Goal: Transaction & Acquisition: Subscribe to service/newsletter

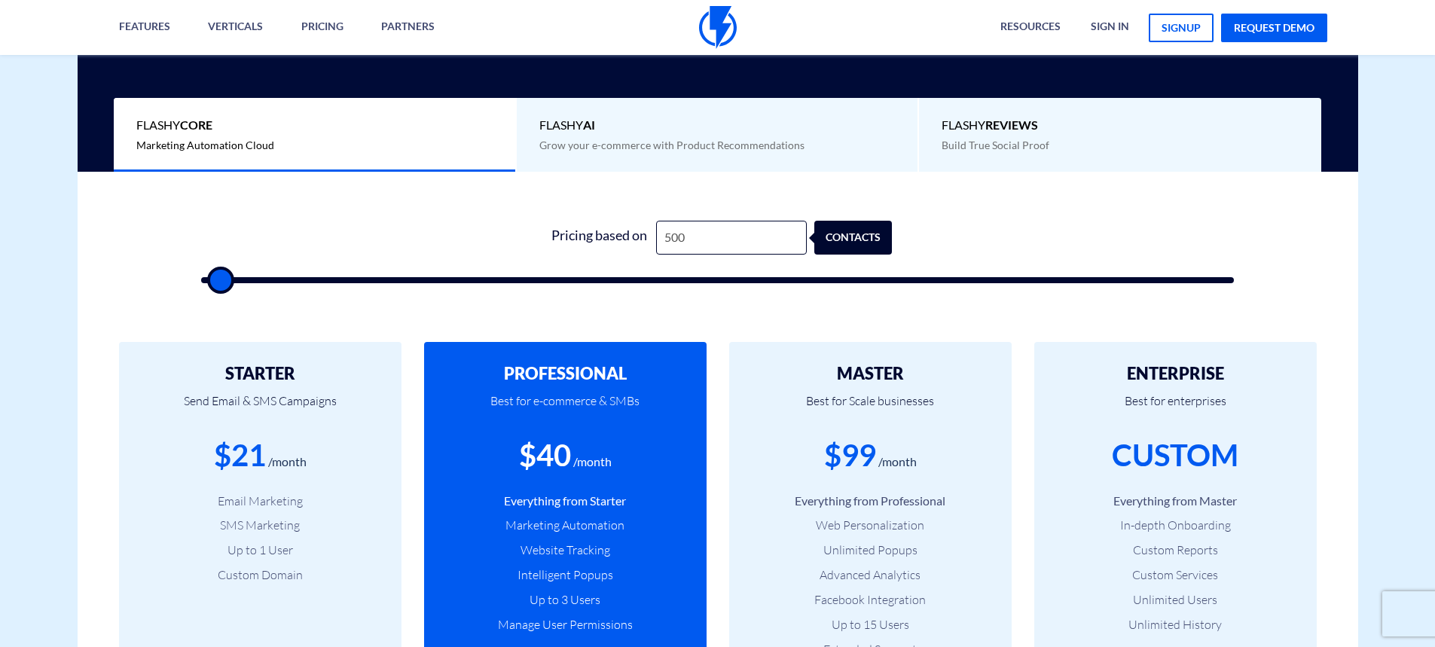
type input "500"
type input "1"
type input "500"
type input "15"
type input "500"
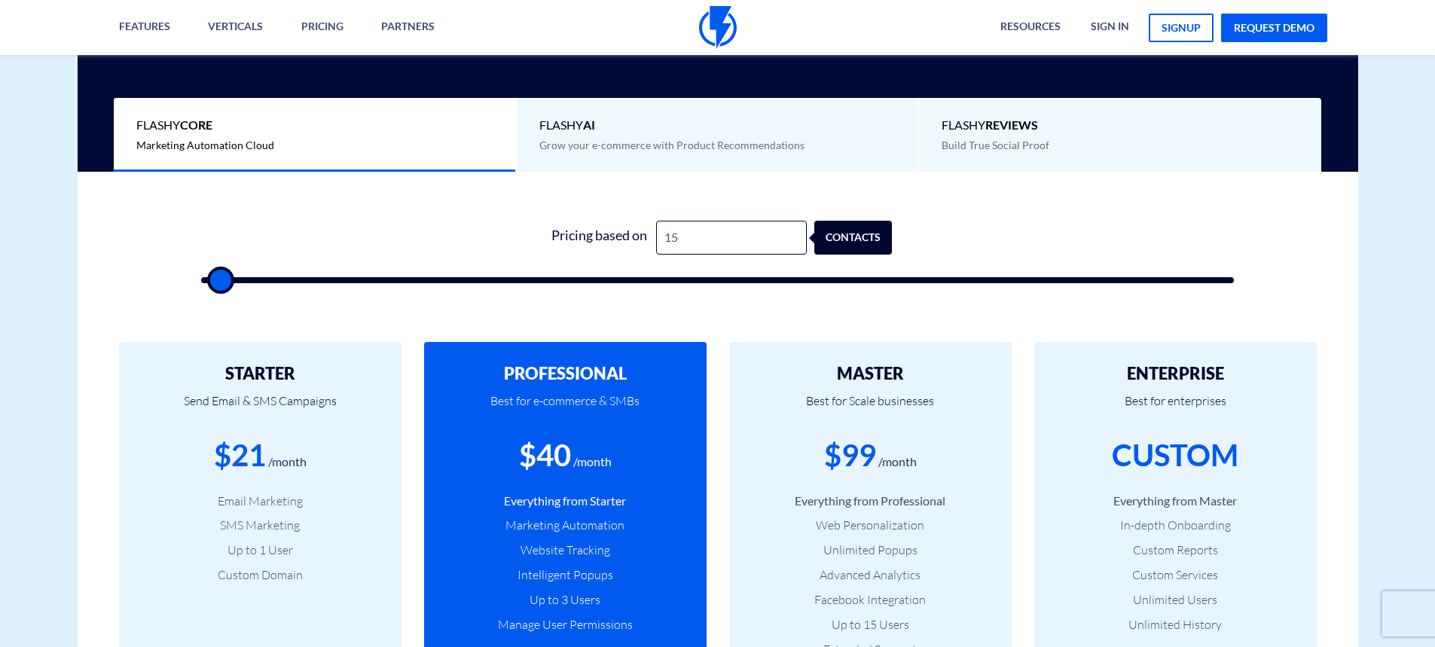
type input "150"
type input "500"
type input "1,500"
type input "1500"
type input "150"
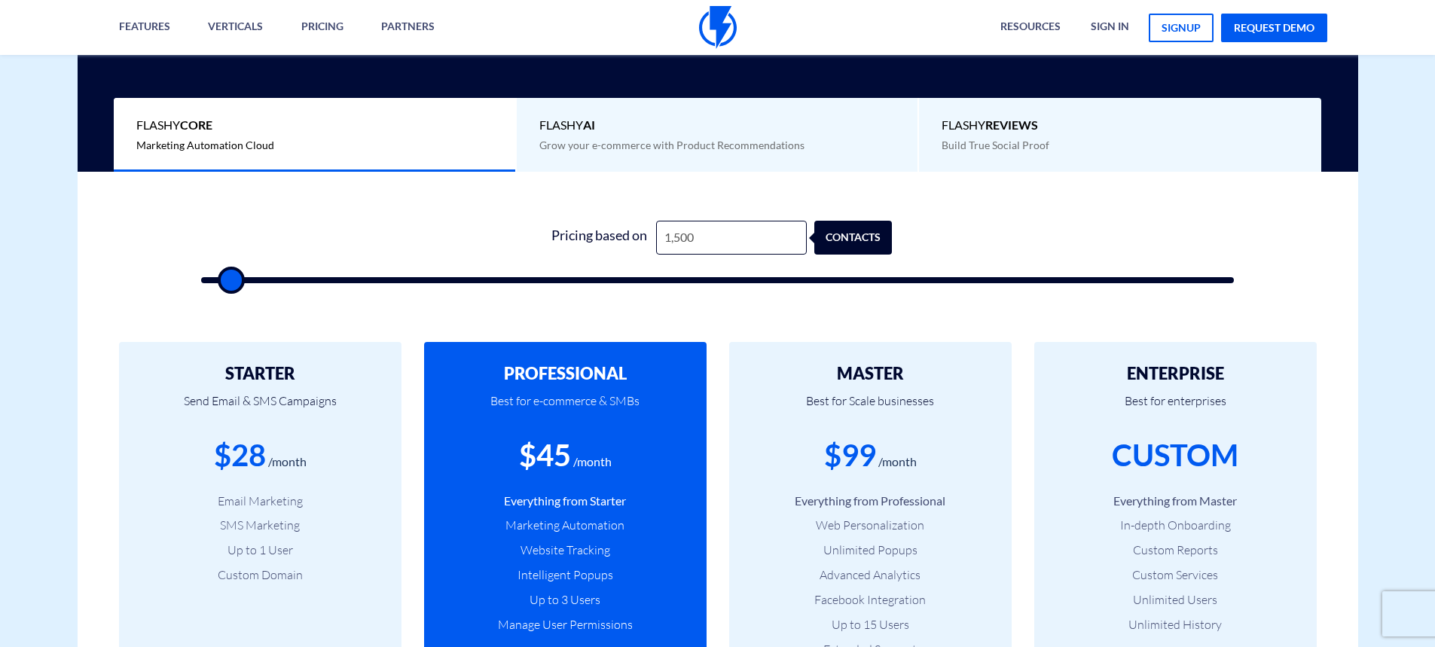
type input "500"
type input "15"
type input "500"
type input "1"
type input "500"
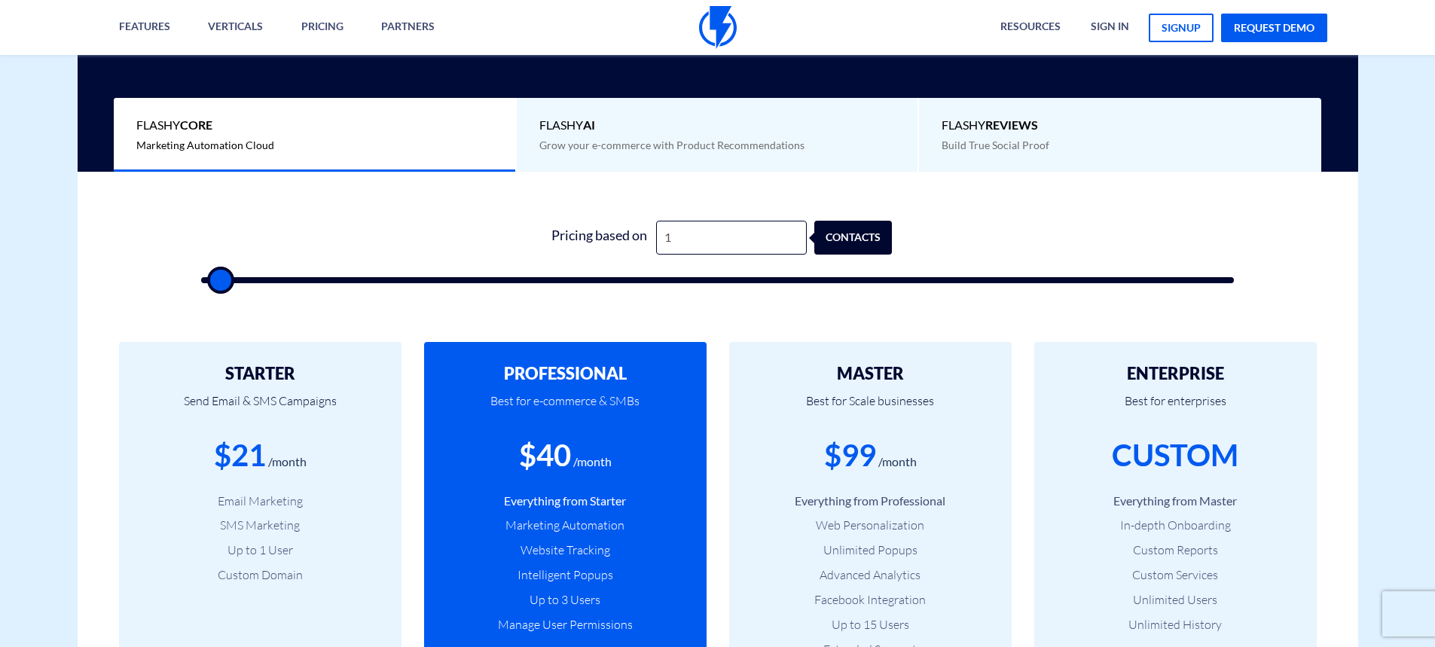
type input "12"
type input "500"
type input "120"
type input "500"
type input "1,200"
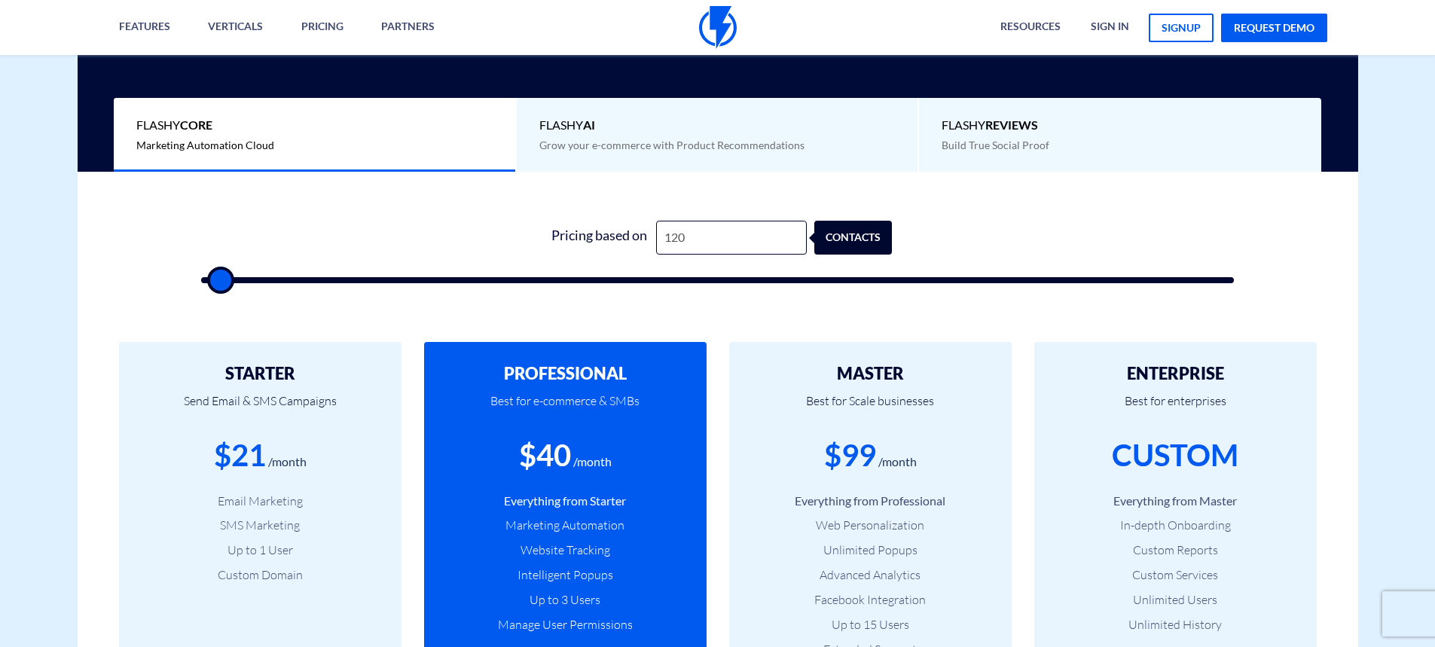
type input "1000"
drag, startPoint x: 706, startPoint y: 242, endPoint x: 590, endPoint y: 230, distance: 117.3
click at [590, 230] on div "Pricing based on 1,200 contacts" at bounding box center [717, 238] width 349 height 34
type input "4"
type input "500"
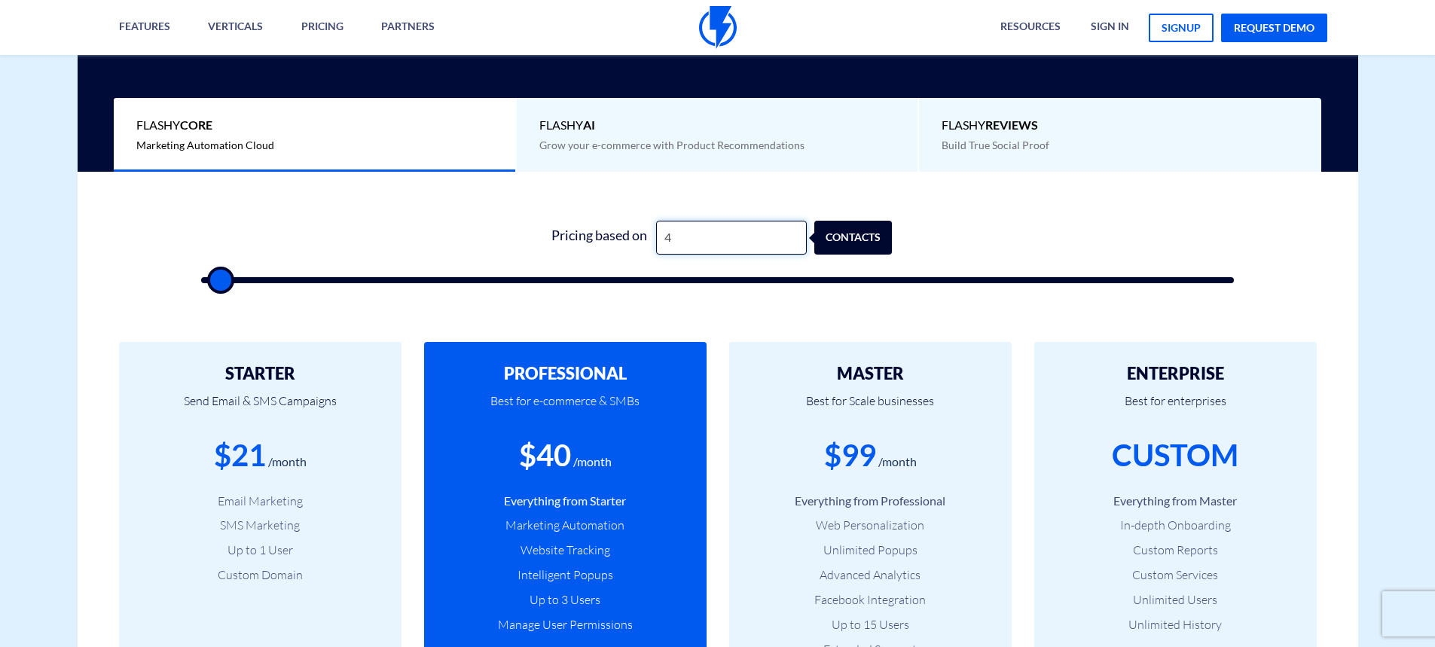
type input "40"
type input "500"
type input "400"
type input "500"
drag, startPoint x: 825, startPoint y: 450, endPoint x: 907, endPoint y: 447, distance: 82.1
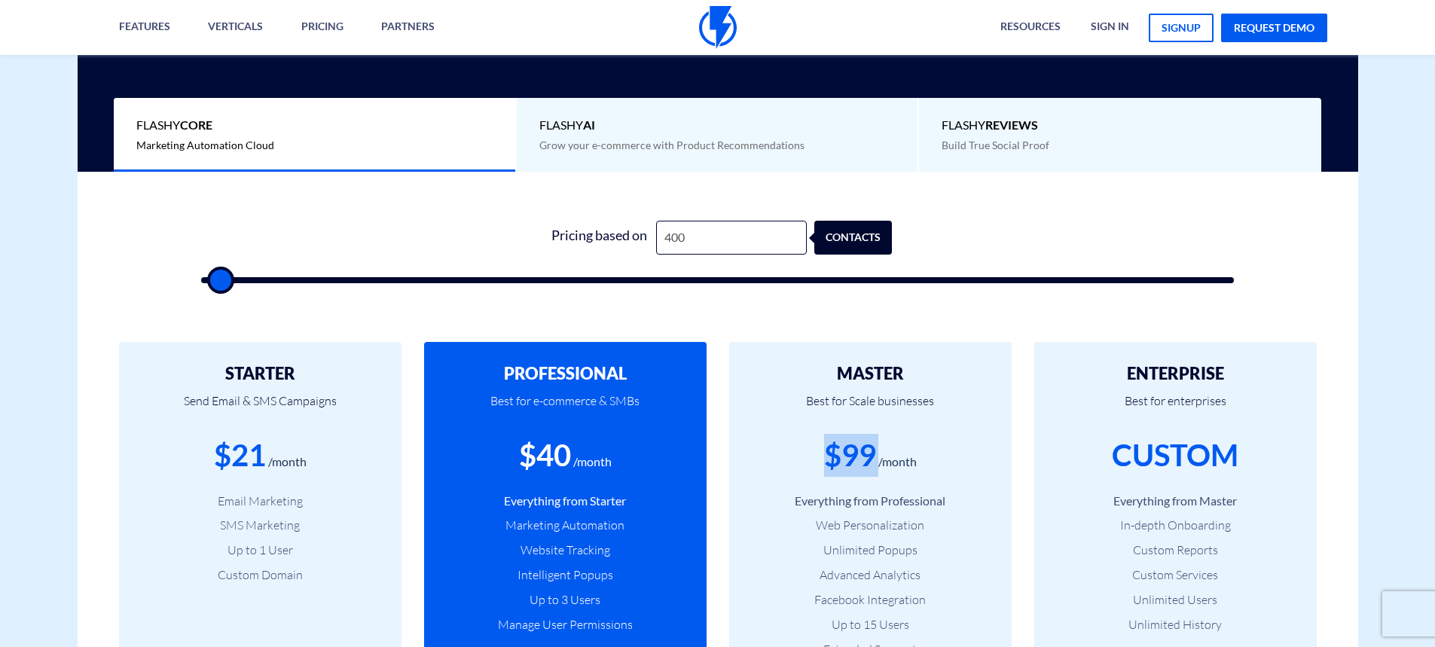
click at [907, 447] on div "$99 /month" at bounding box center [870, 455] width 237 height 43
click at [858, 434] on div "$99" at bounding box center [850, 455] width 52 height 43
drag, startPoint x: 835, startPoint y: 450, endPoint x: 930, endPoint y: 456, distance: 95.1
click at [930, 456] on div "$99 /month" at bounding box center [870, 455] width 237 height 43
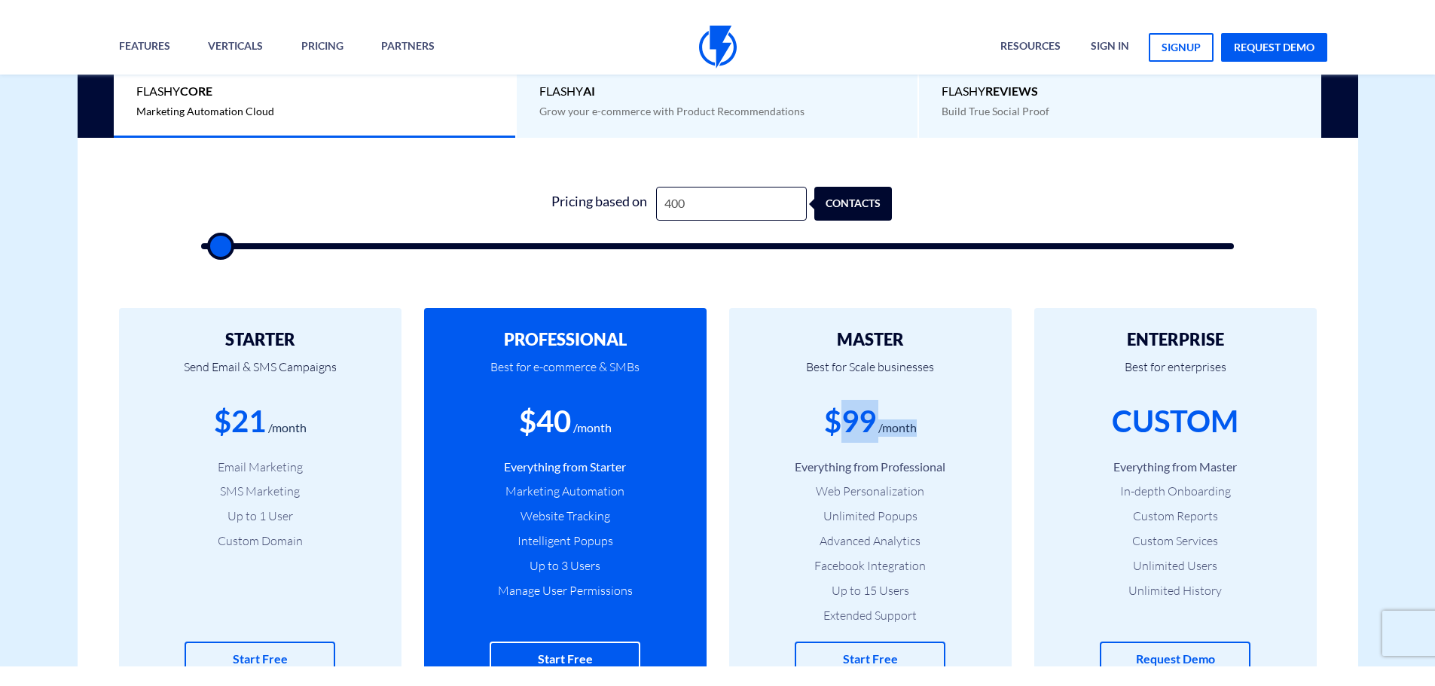
scroll to position [527, 0]
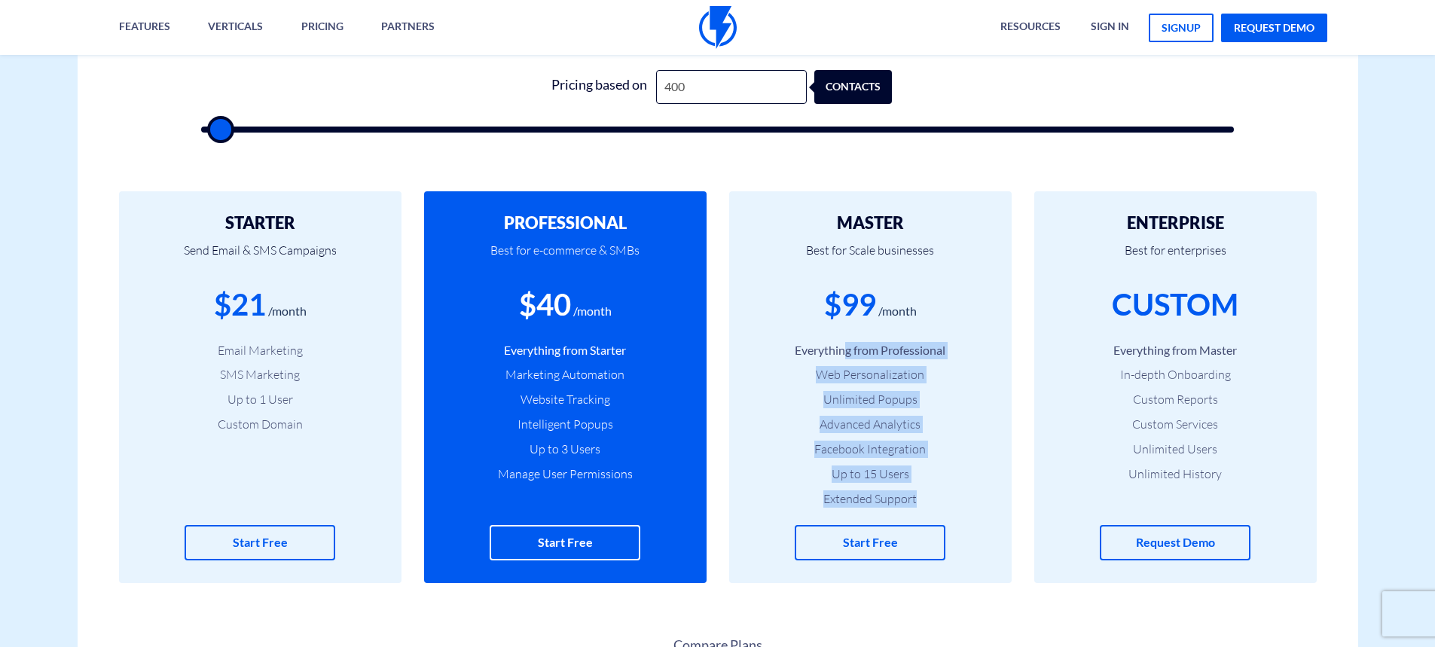
drag, startPoint x: 906, startPoint y: 358, endPoint x: 953, endPoint y: 519, distance: 168.0
click at [953, 519] on div "MASTER Best for Scale businesses $99 /month Everything from Professional Web Pe…" at bounding box center [870, 387] width 282 height 392
click at [935, 459] on ul "Everything from Professional Web Personalization Unlimited Popups Advanced Anal…" at bounding box center [870, 425] width 237 height 166
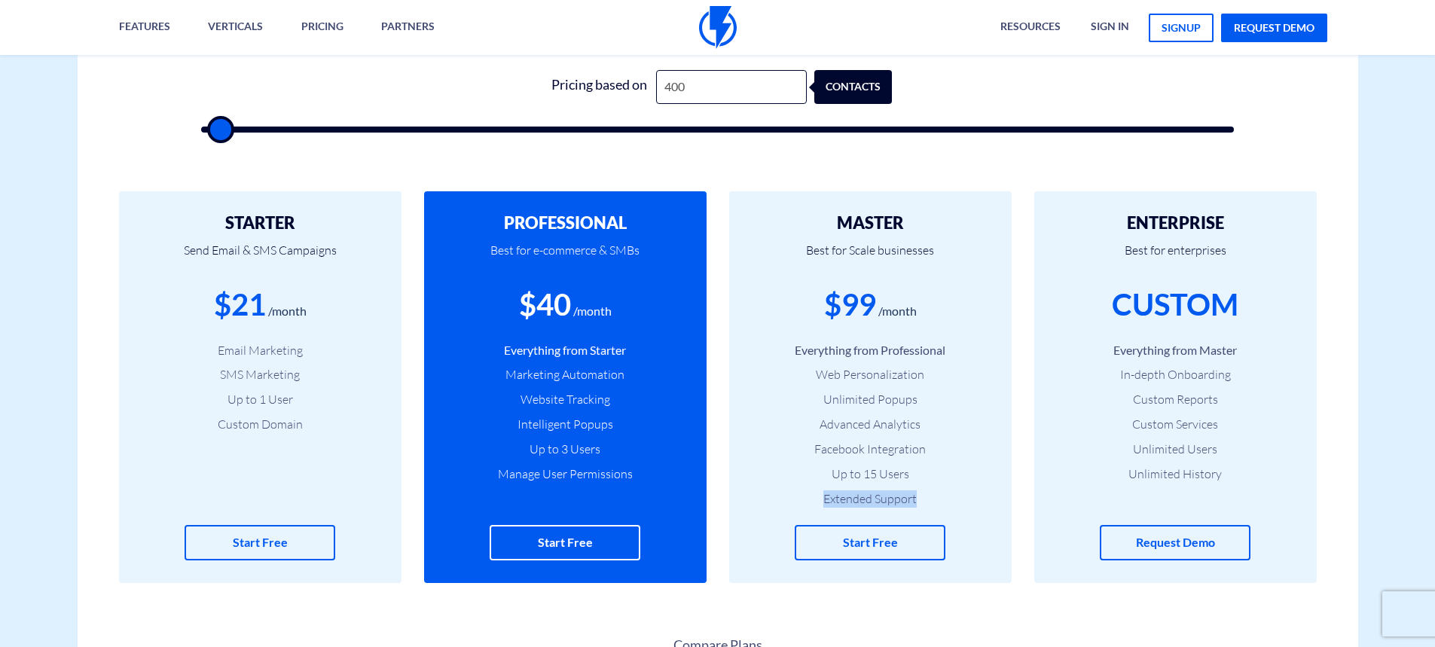
drag, startPoint x: 804, startPoint y: 495, endPoint x: 927, endPoint y: 505, distance: 123.1
click at [927, 505] on li "Extended Support" at bounding box center [870, 498] width 237 height 17
drag, startPoint x: 499, startPoint y: 476, endPoint x: 674, endPoint y: 474, distance: 175.5
click at [628, 476] on li "Manage User Permissions" at bounding box center [565, 473] width 237 height 17
drag, startPoint x: 834, startPoint y: 502, endPoint x: 887, endPoint y: 502, distance: 52.7
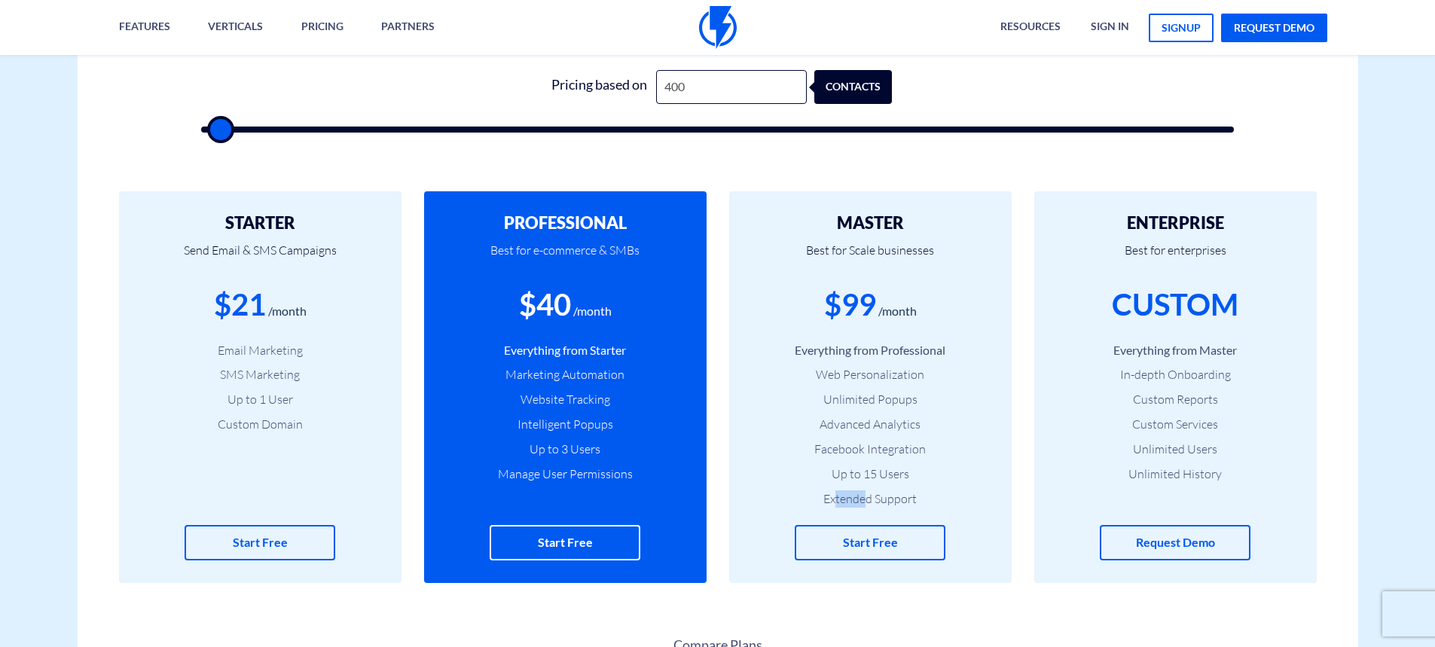
click at [867, 501] on li "Extended Support" at bounding box center [870, 498] width 237 height 17
drag, startPoint x: 820, startPoint y: 393, endPoint x: 944, endPoint y: 416, distance: 125.5
click at [944, 416] on ul "Everything from Professional Web Personalization Unlimited Popups Advanced Anal…" at bounding box center [870, 425] width 237 height 166
drag, startPoint x: 713, startPoint y: 74, endPoint x: 627, endPoint y: 66, distance: 86.9
click at [627, 67] on div "1 Pricing based on 400 contacts" at bounding box center [717, 96] width 1063 height 129
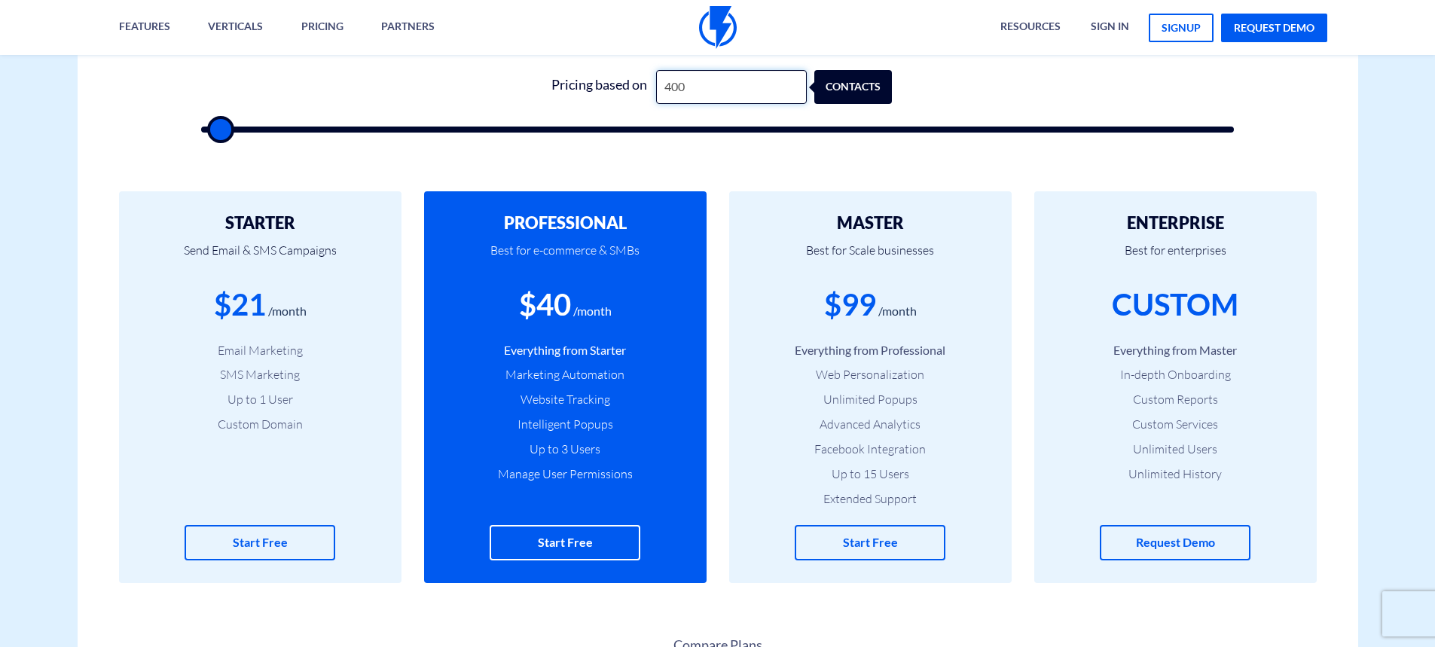
type input "1"
type input "500"
type input "12"
type input "500"
type input "120"
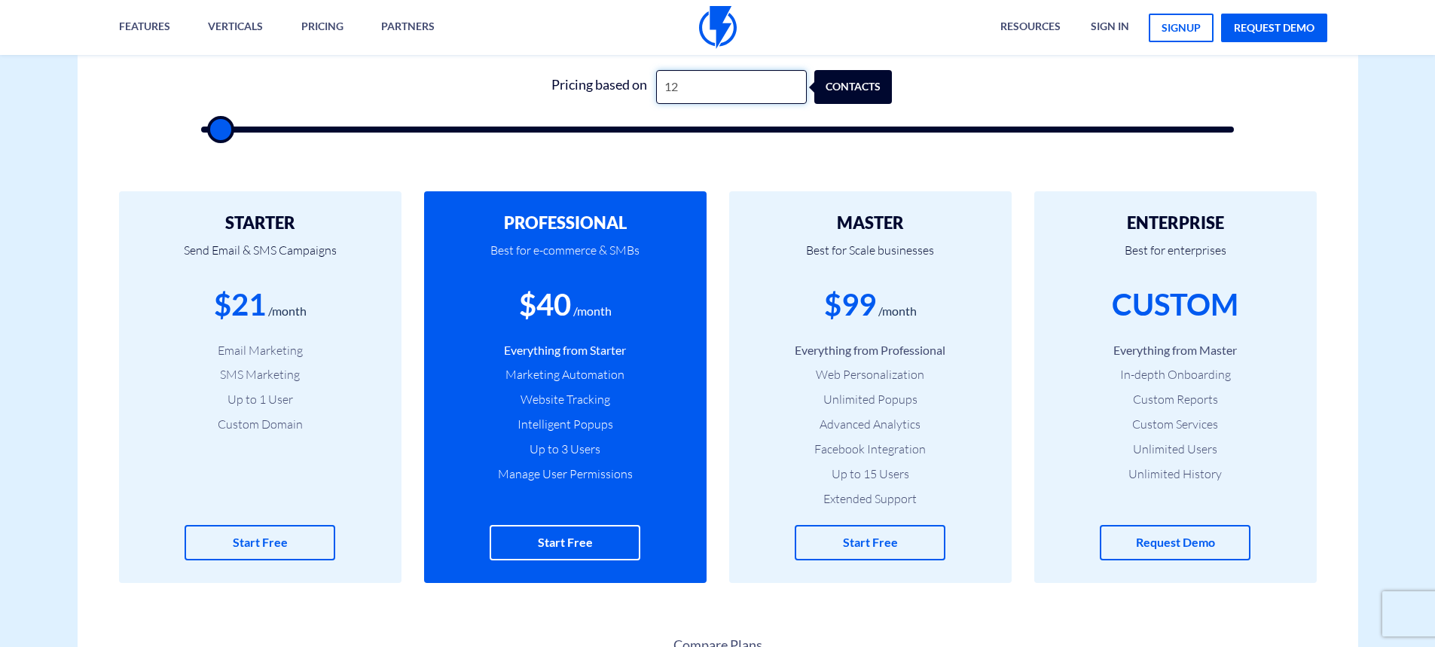
type input "500"
type input "1,200"
type input "1000"
type input "120"
type input "500"
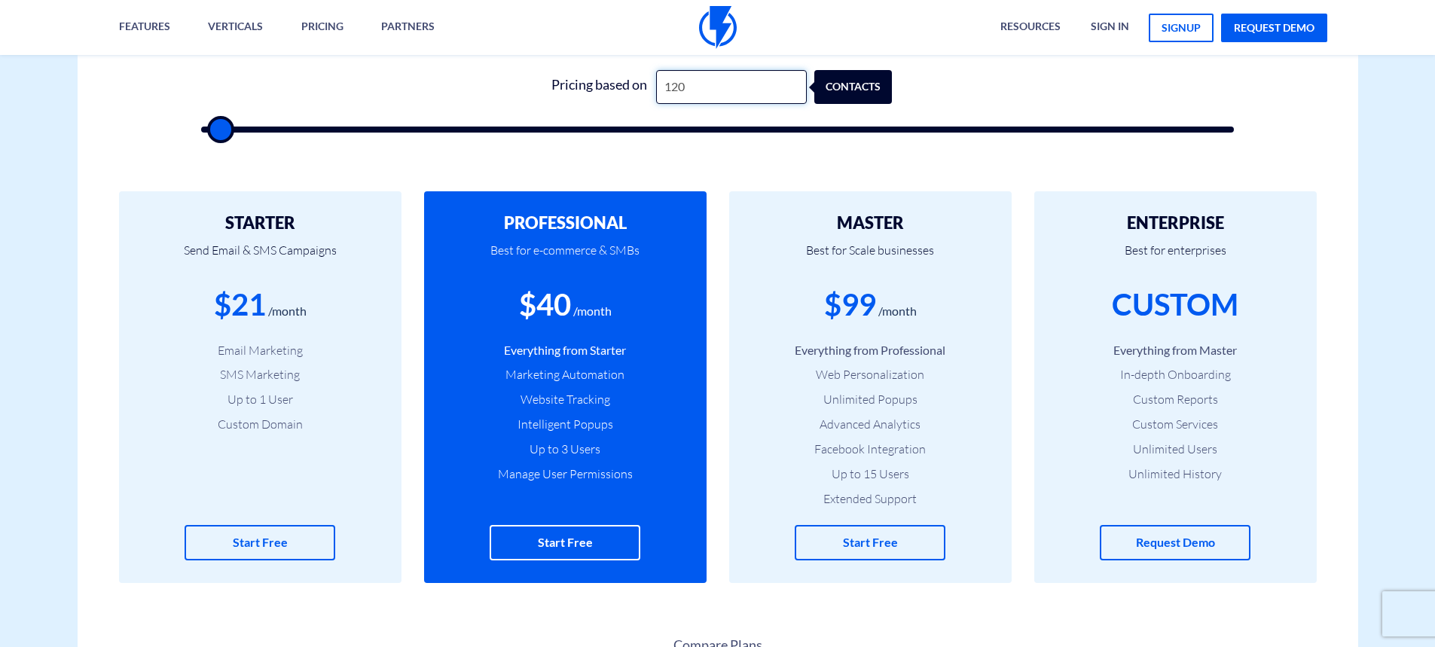
type input "12"
type input "500"
type input "1"
type input "500"
type input "15"
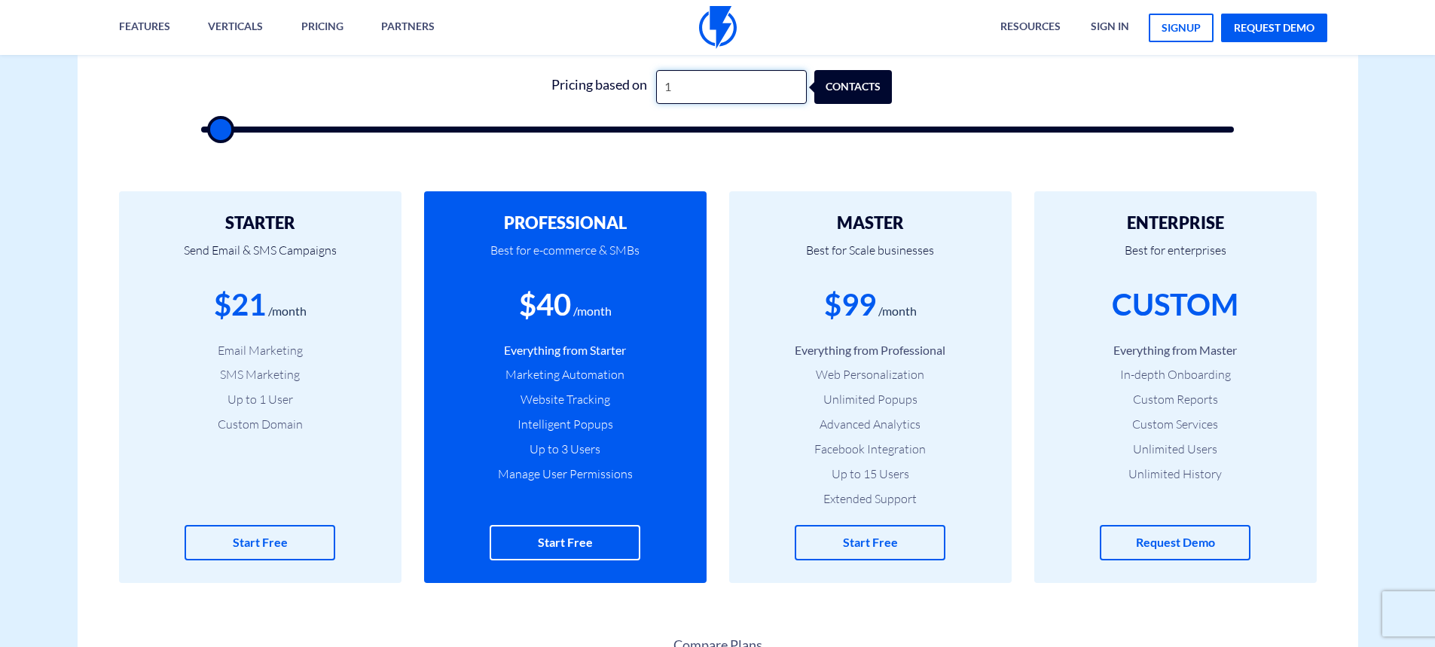
type input "500"
type input "150"
type input "500"
type input "1,500"
type input "1500"
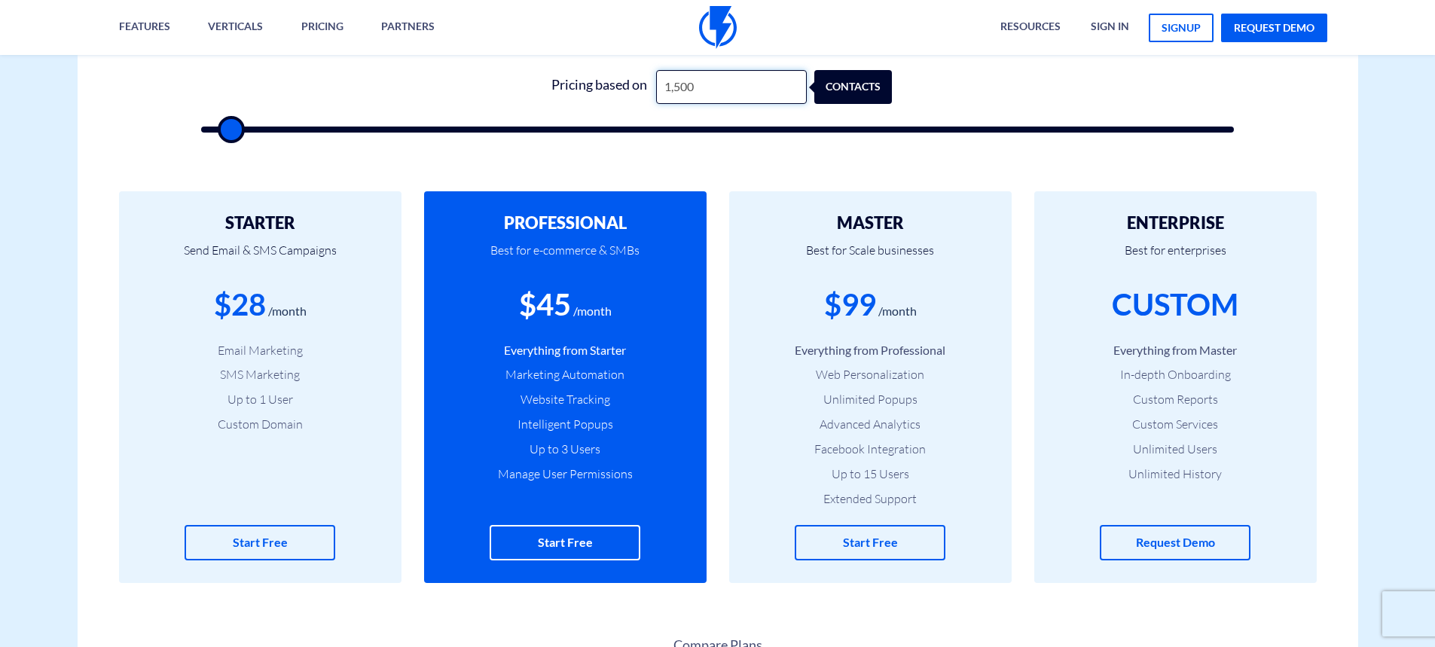
type input "150"
type input "500"
type input "15"
type input "500"
type input "1"
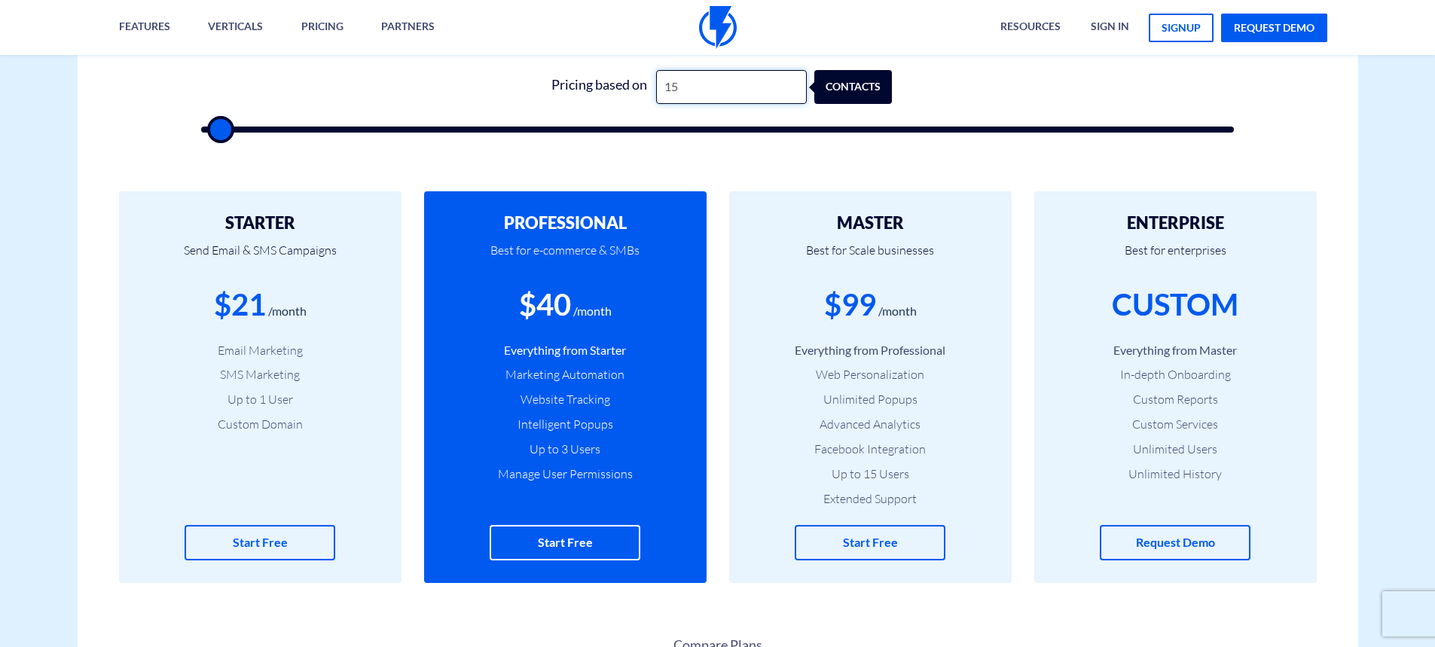
type input "500"
type input "2"
type input "500"
type input "20"
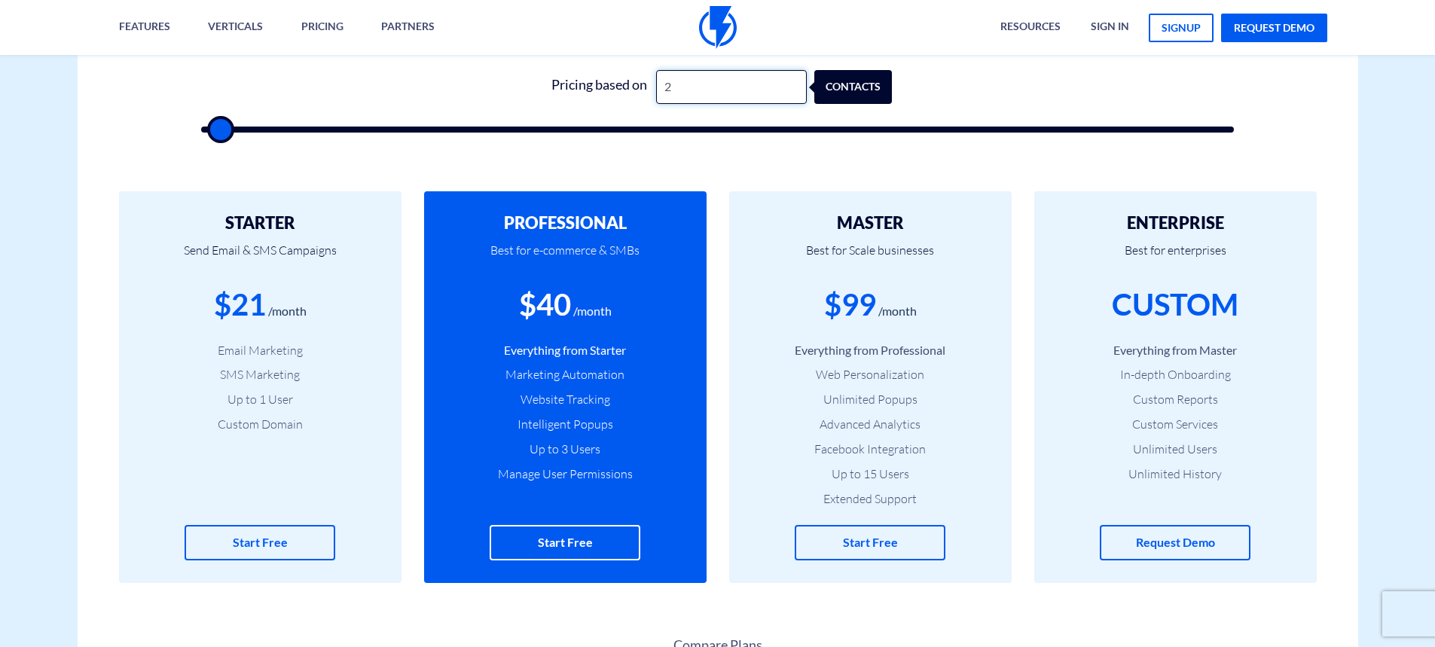
type input "500"
type input "200"
type input "500"
type input "2,000"
type input "2000"
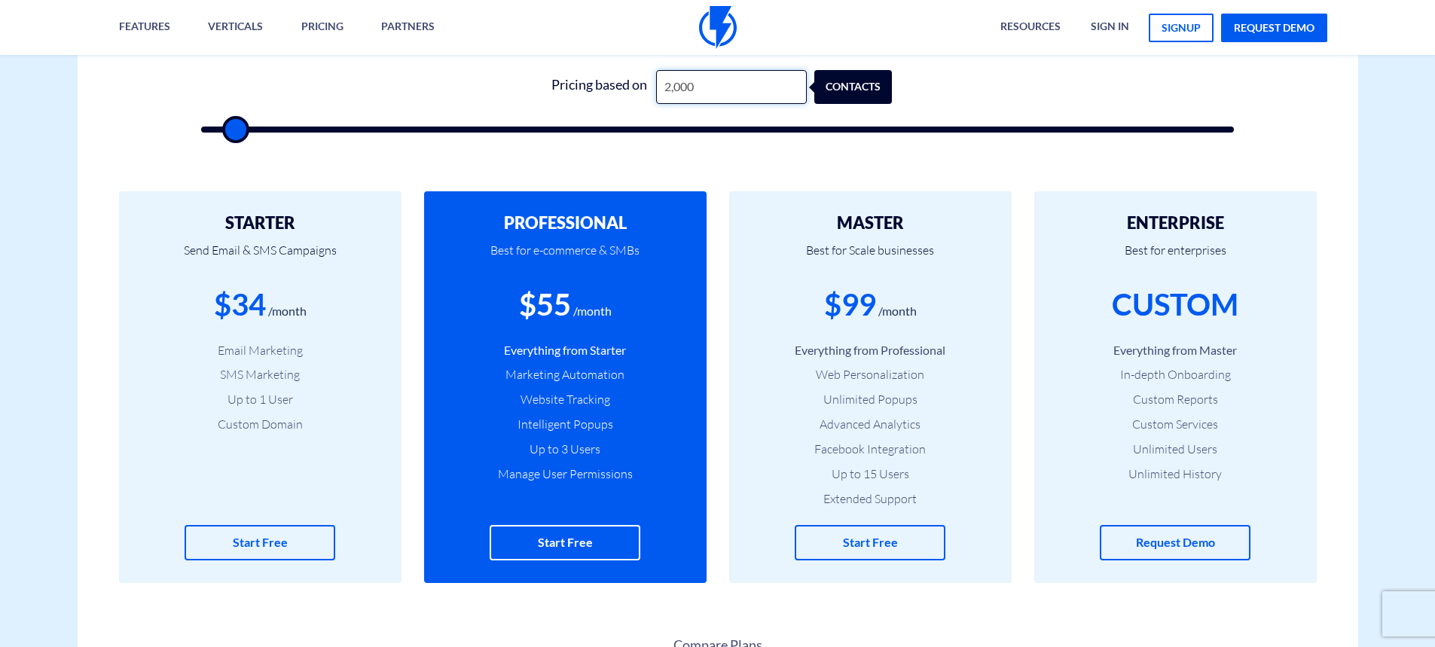
type input "200"
type input "500"
type input "20"
type input "500"
type input "2"
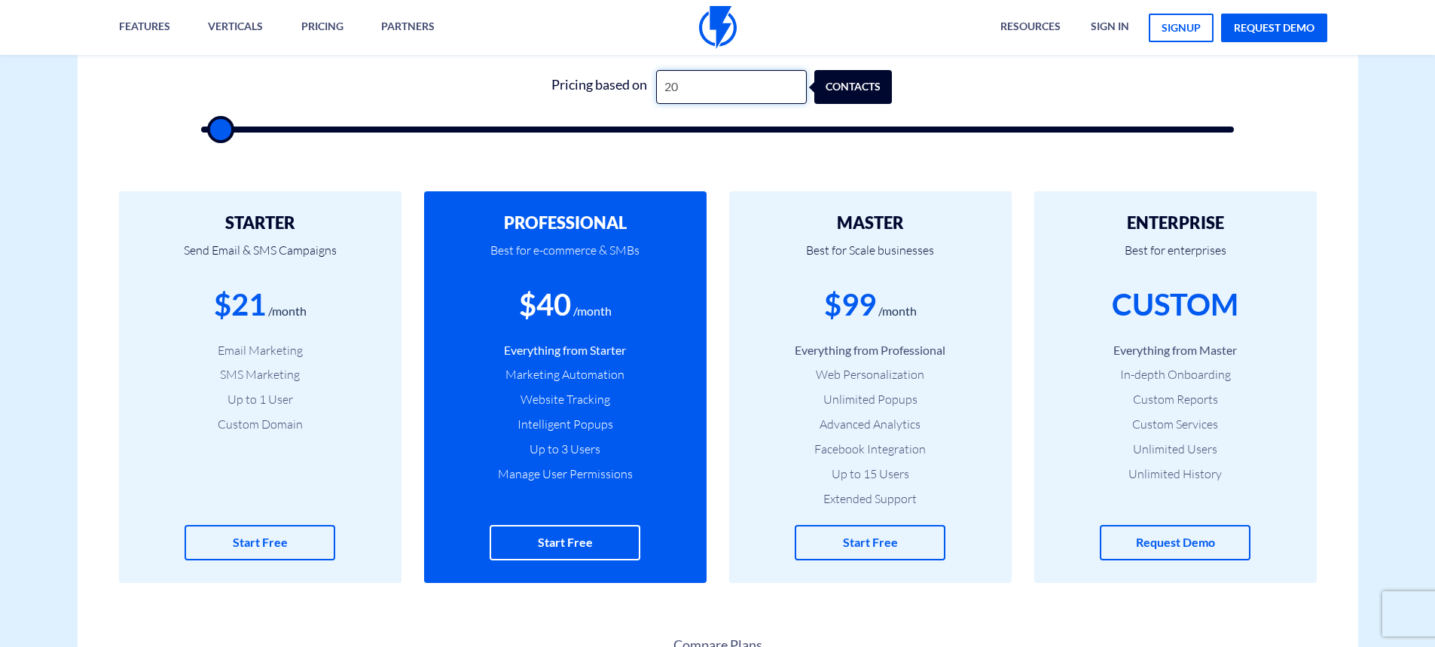
type input "500"
type input "2"
type input "500"
type input "20"
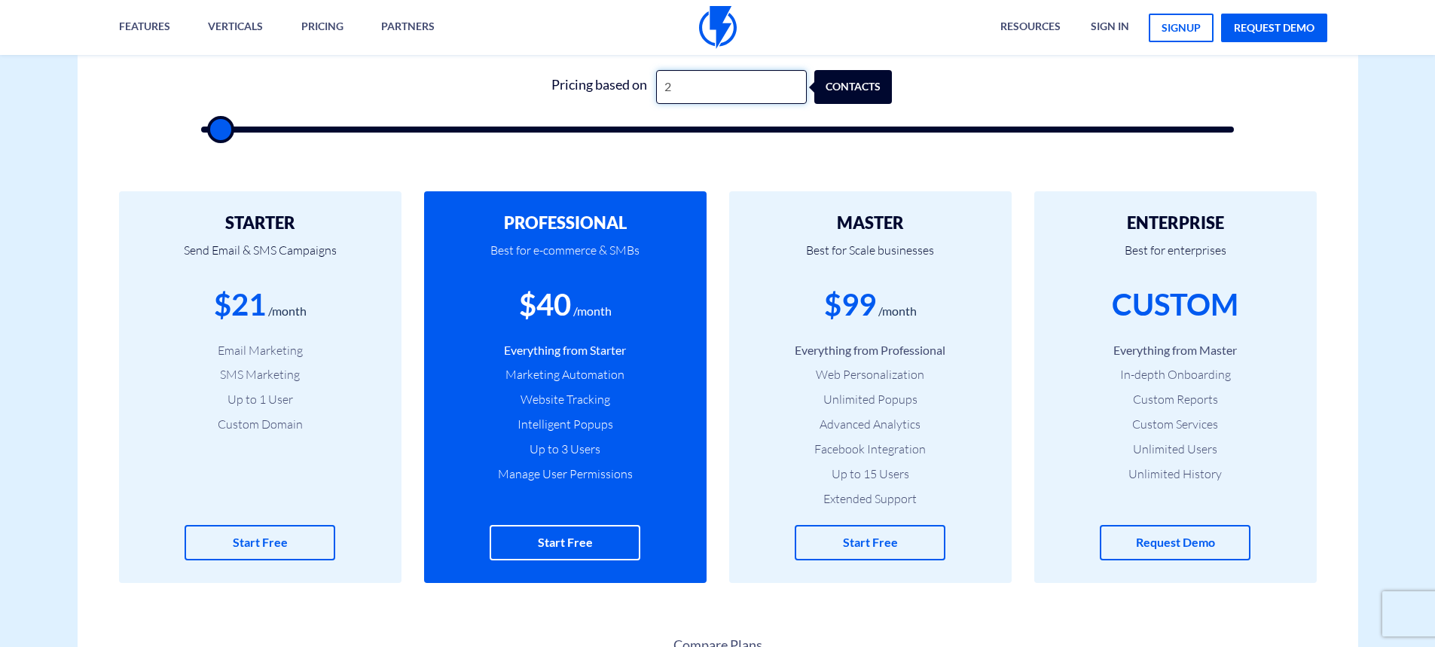
type input "500"
type input "200"
type input "500"
type input "2,000"
type input "2000"
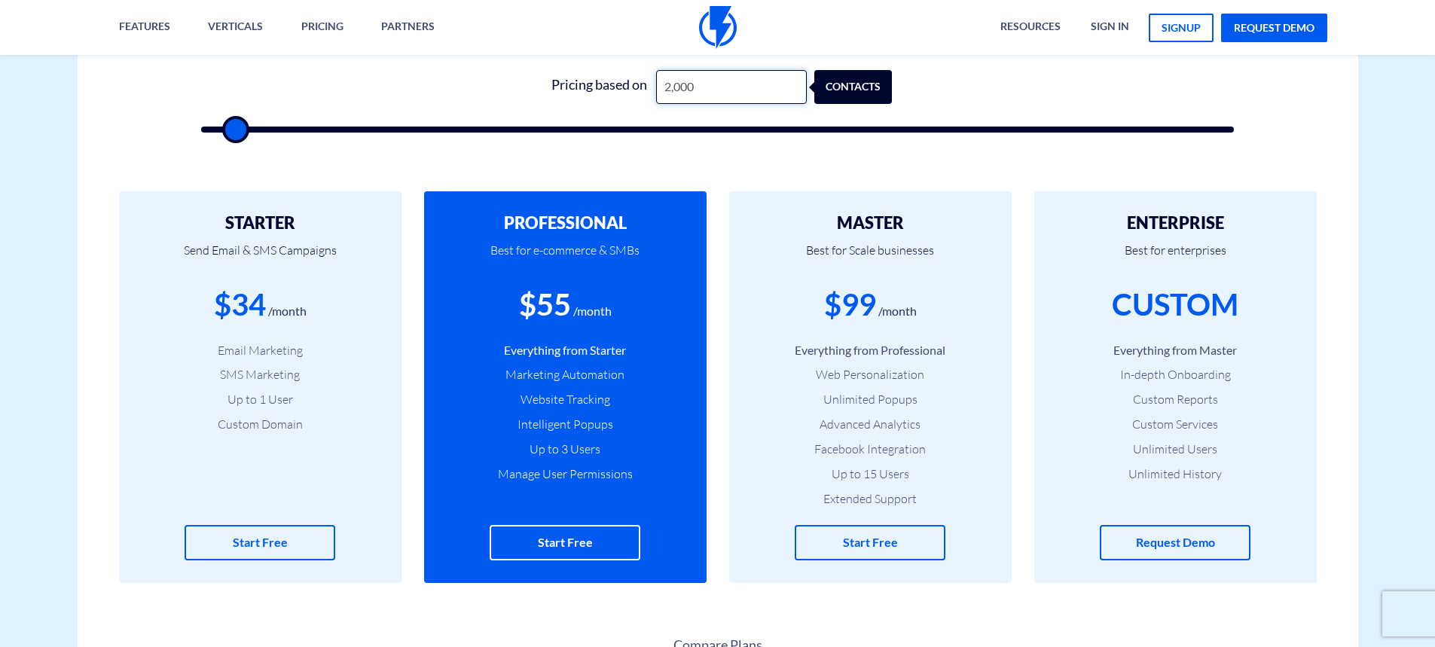
type input "200"
type input "500"
type input "20"
type input "500"
type input "2"
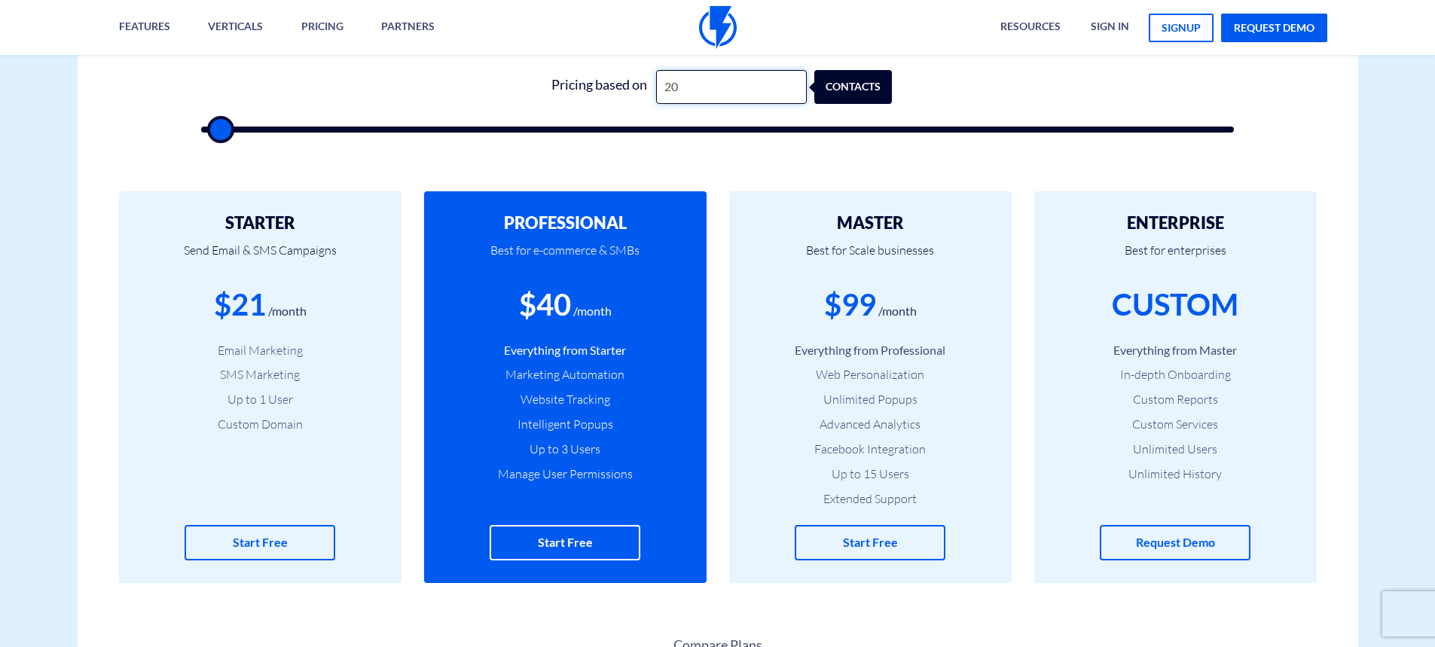
type input "500"
type input "22"
type input "500"
type input "220"
type input "500"
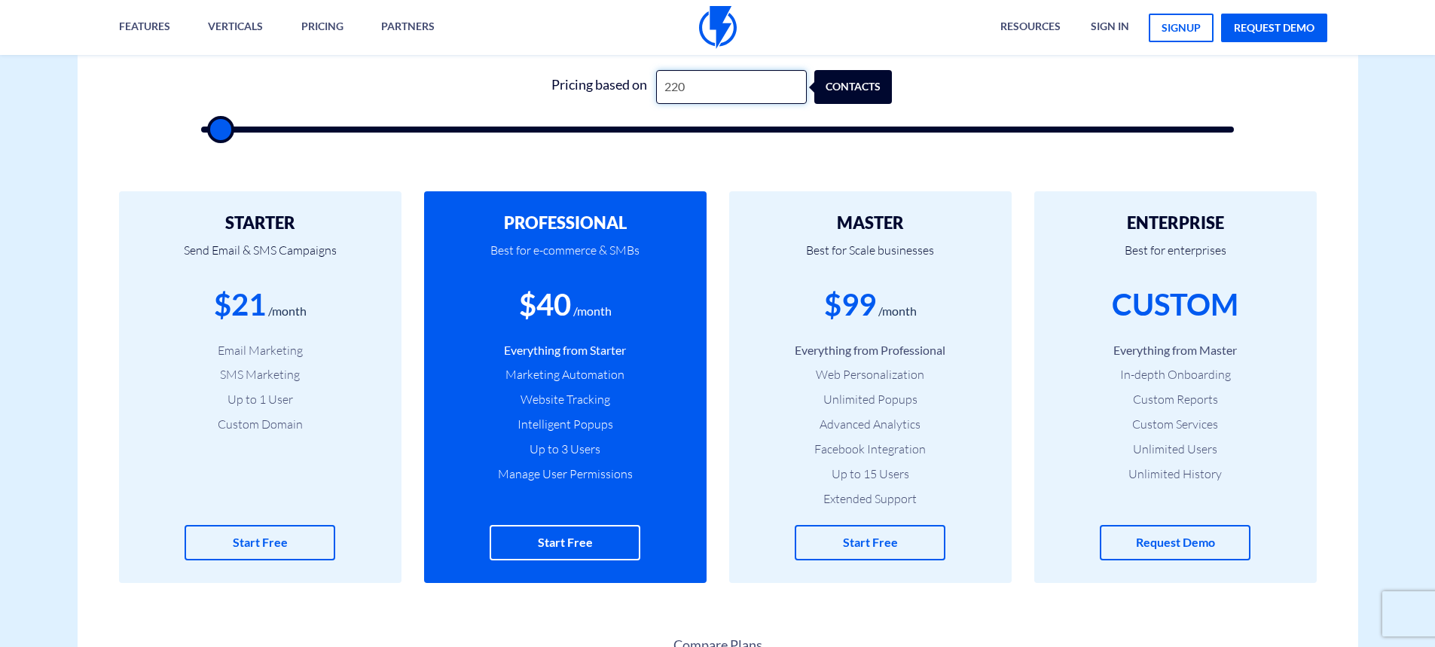
type input "2,200"
type input "2000"
type input "220"
type input "500"
type input "22"
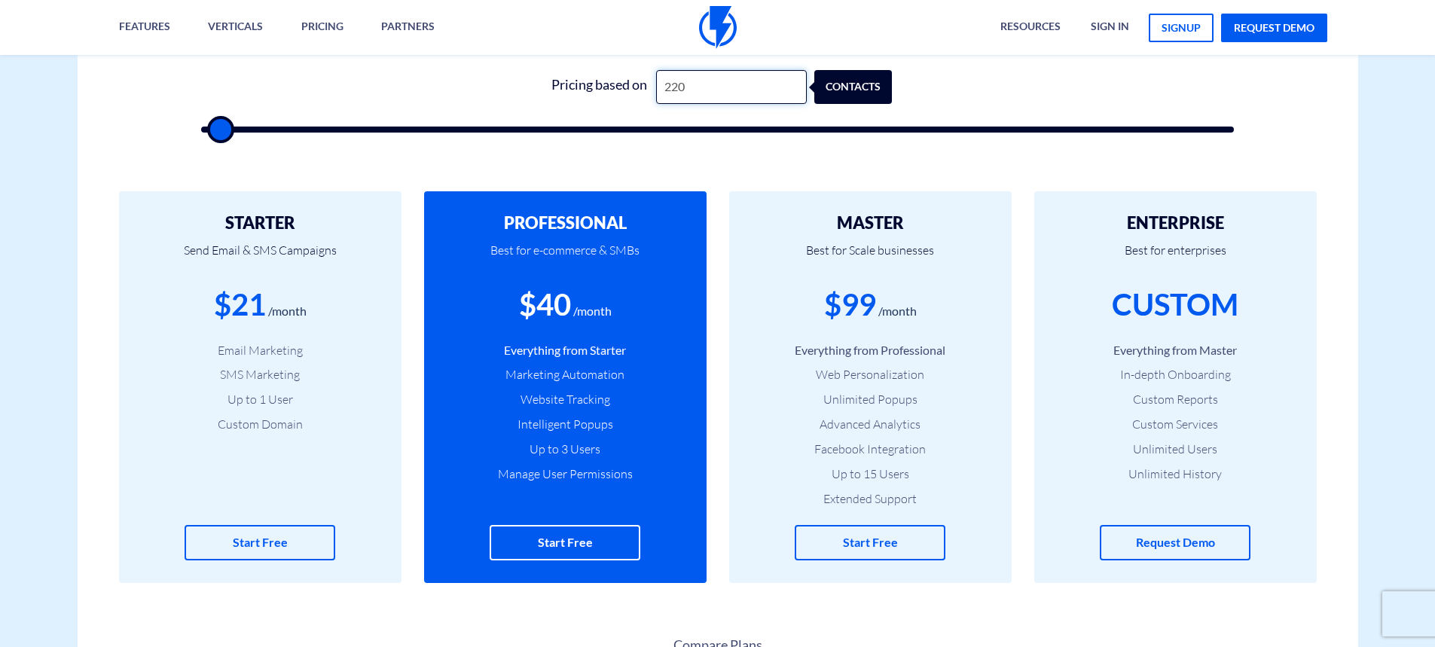
type input "500"
type input "2"
type input "500"
type input "21"
type input "500"
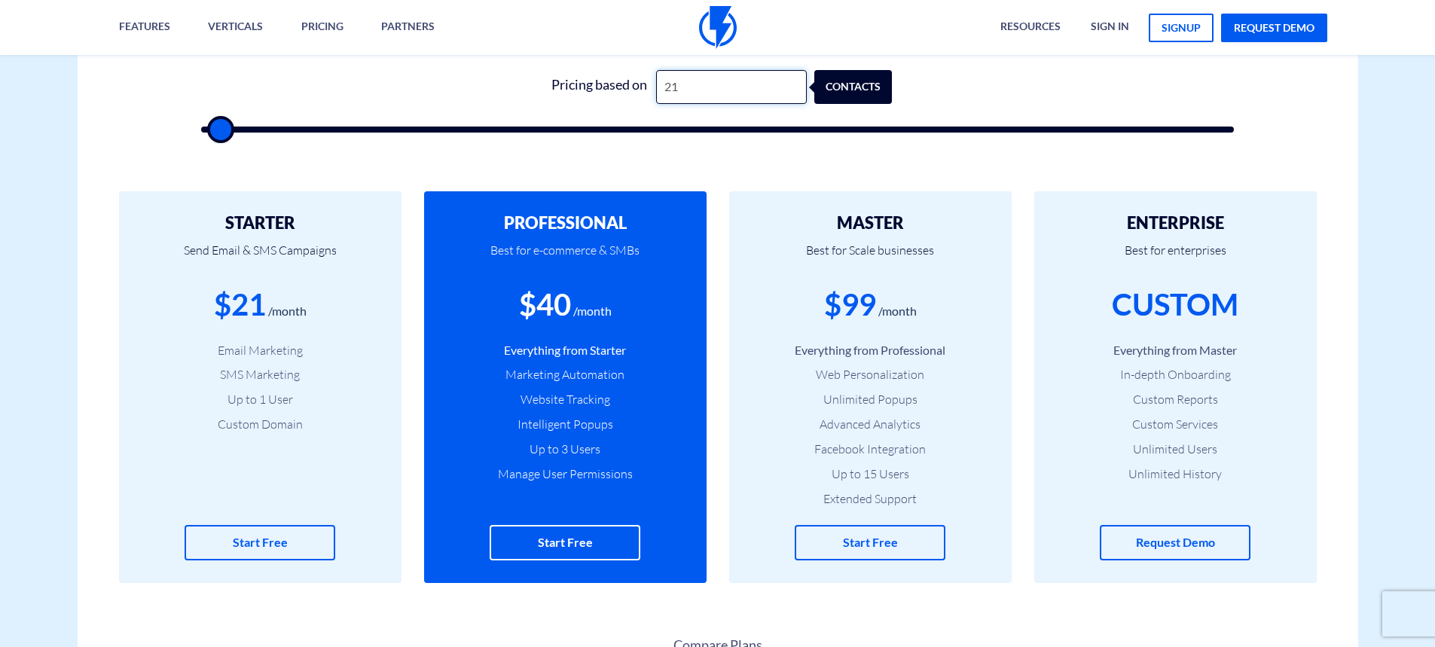
type input "210"
type input "500"
type input "2,100"
type input "2000"
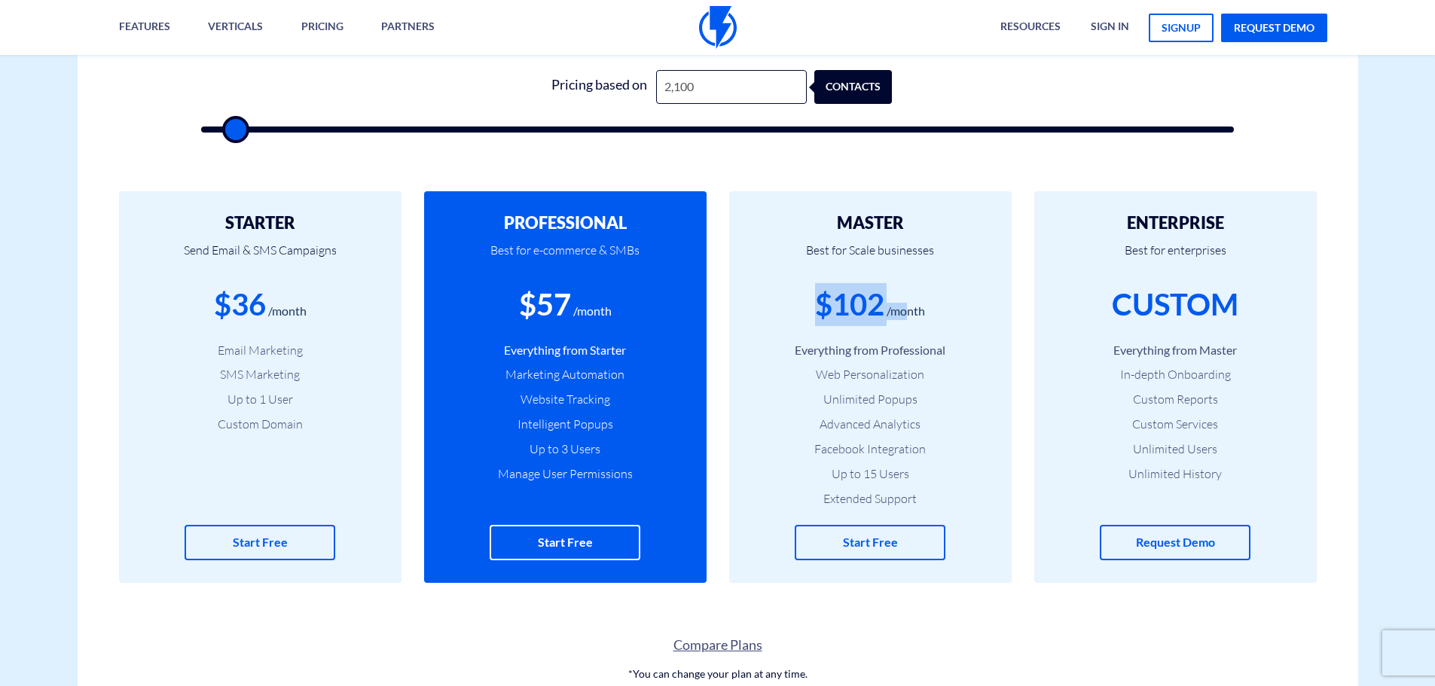
drag, startPoint x: 815, startPoint y: 310, endPoint x: 993, endPoint y: 315, distance: 178.5
click at [989, 315] on div "MASTER Best for Scale businesses $102 /month Everything from Professional Web P…" at bounding box center [870, 387] width 282 height 392
click at [707, 89] on input "2,100" at bounding box center [731, 87] width 151 height 34
drag, startPoint x: 707, startPoint y: 84, endPoint x: 670, endPoint y: 82, distance: 36.9
click at [670, 82] on input "2,100" at bounding box center [731, 87] width 151 height 34
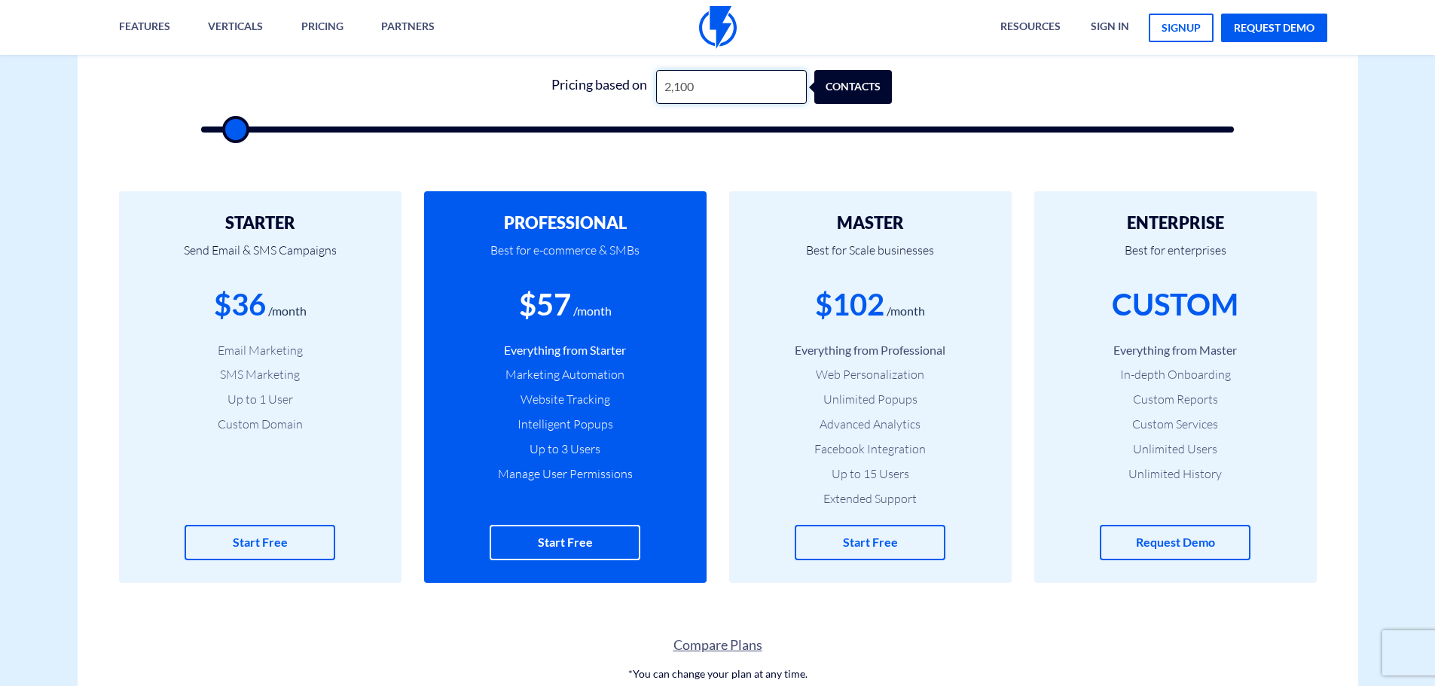
type input "20"
type input "500"
type input "200"
type input "500"
type input "2,000"
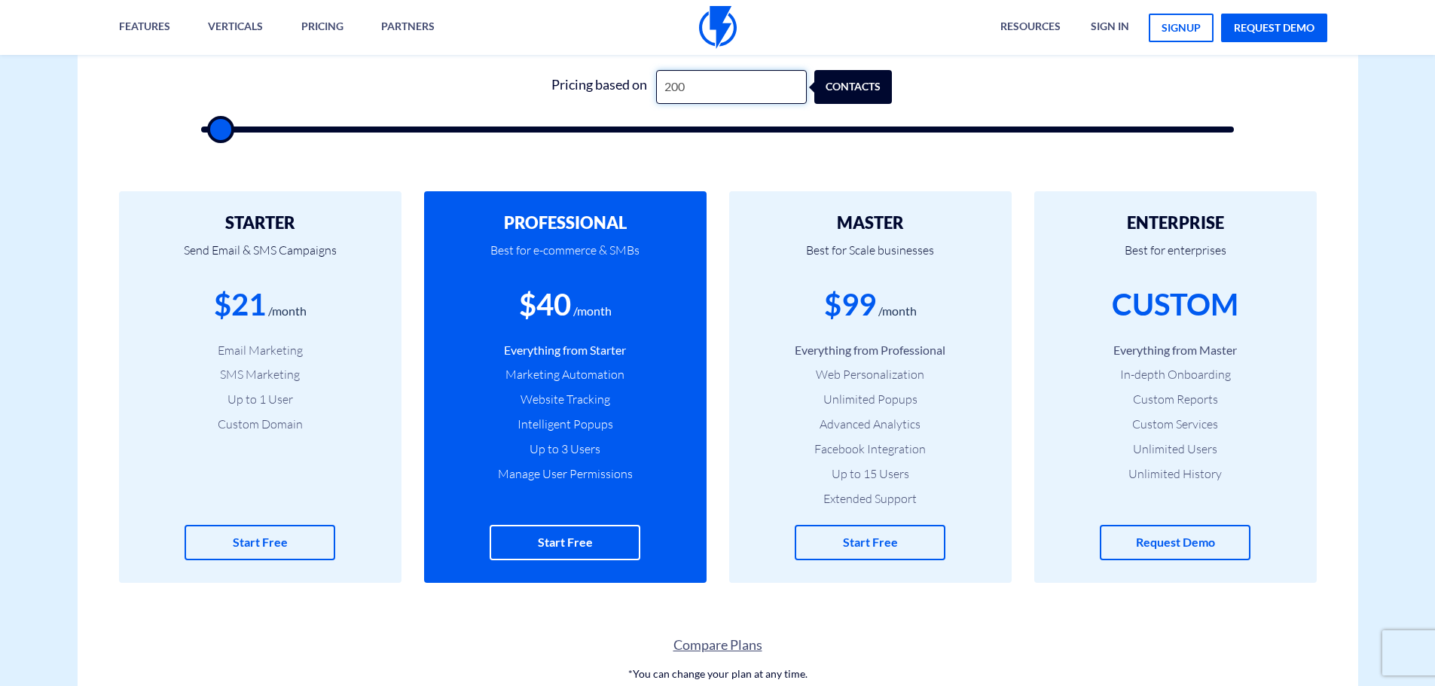
type input "2000"
type input "2,000"
click at [798, 246] on p "Best for Scale businesses" at bounding box center [870, 257] width 237 height 51
drag, startPoint x: 740, startPoint y: 239, endPoint x: 753, endPoint y: 271, distance: 34.8
click at [753, 271] on div "MASTER Best for Scale businesses $99 /month Everything from Professional Web Pe…" at bounding box center [870, 387] width 282 height 392
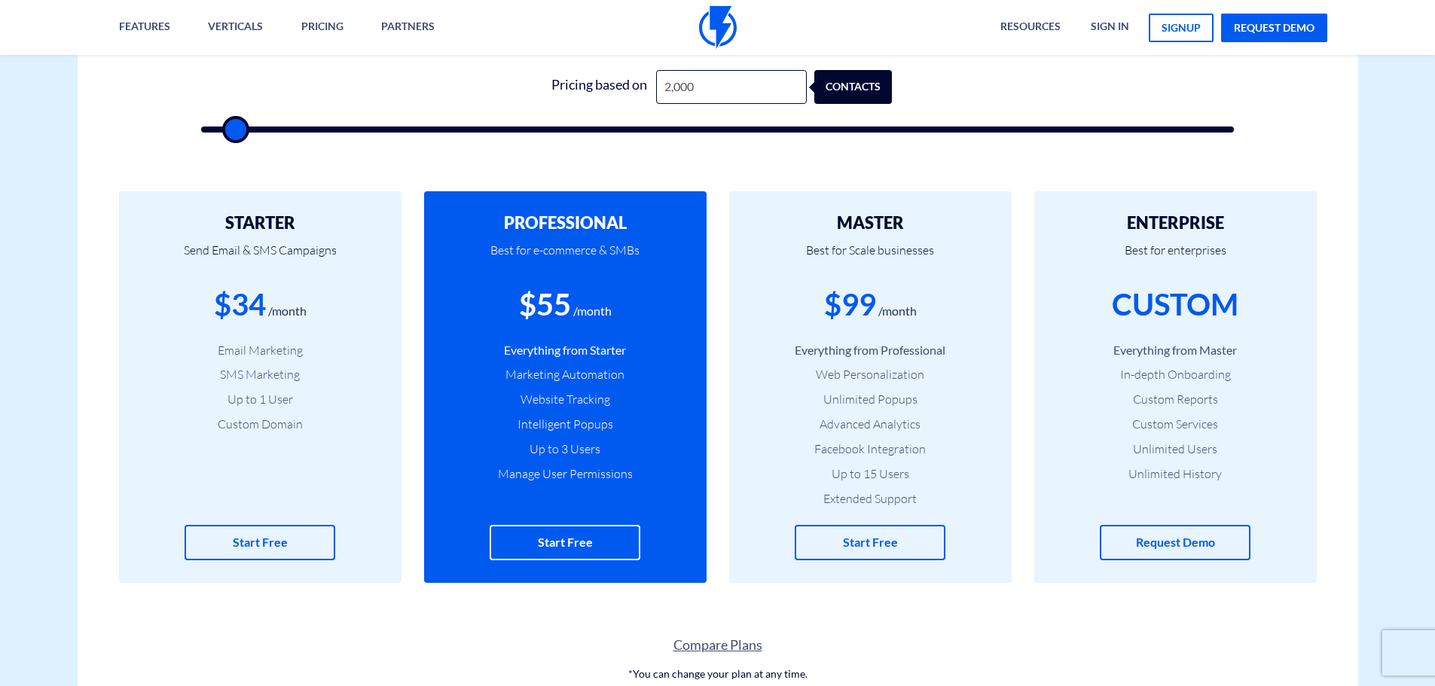
click at [748, 264] on div "MASTER Best for Scale businesses $99 /month Everything from Professional Web Pe…" at bounding box center [870, 387] width 282 height 392
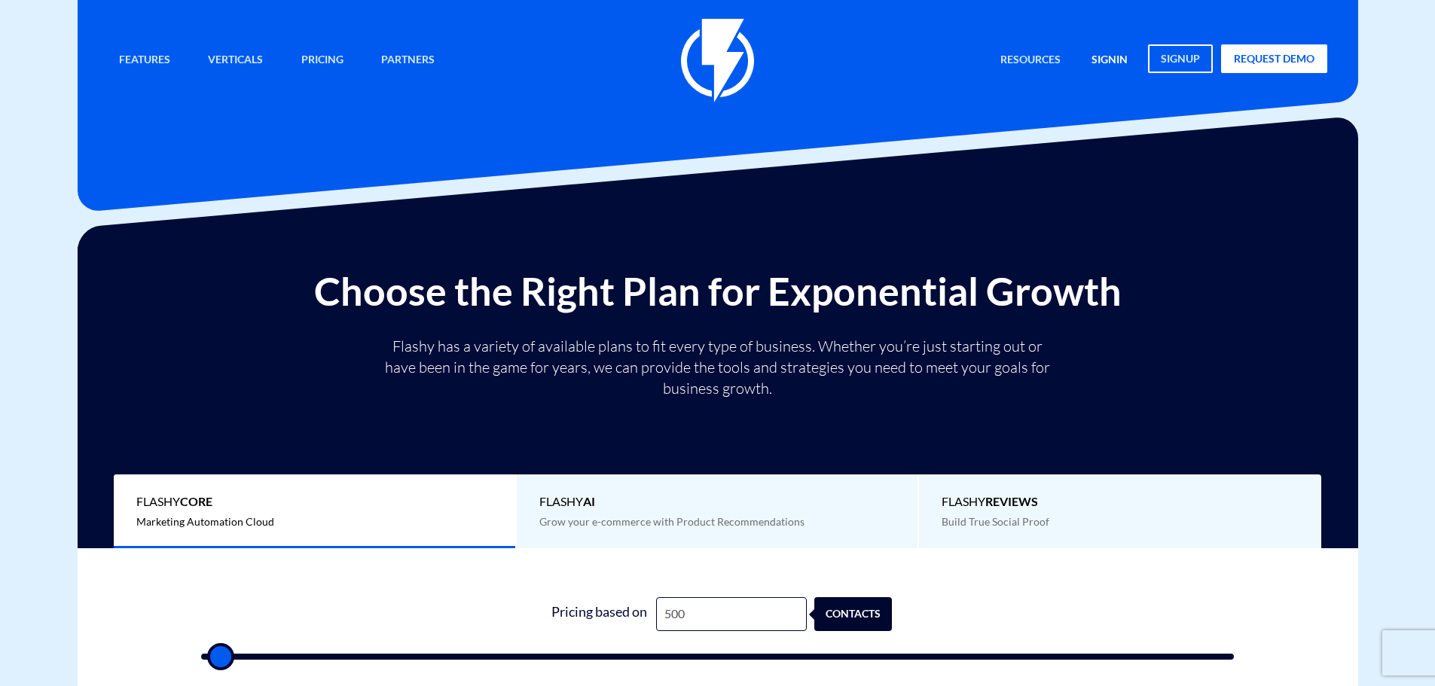
click at [1118, 56] on link "signin" at bounding box center [1109, 60] width 59 height 32
